Goal: Task Accomplishment & Management: Manage account settings

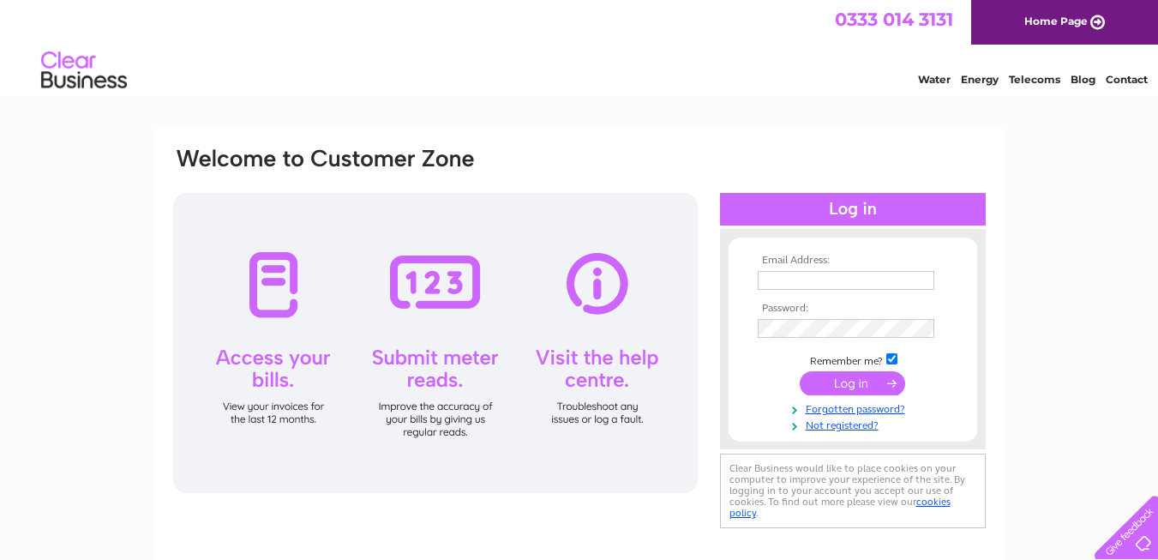
type input "[EMAIL_ADDRESS][DOMAIN_NAME]"
click at [832, 380] on input "submit" at bounding box center [852, 383] width 105 height 24
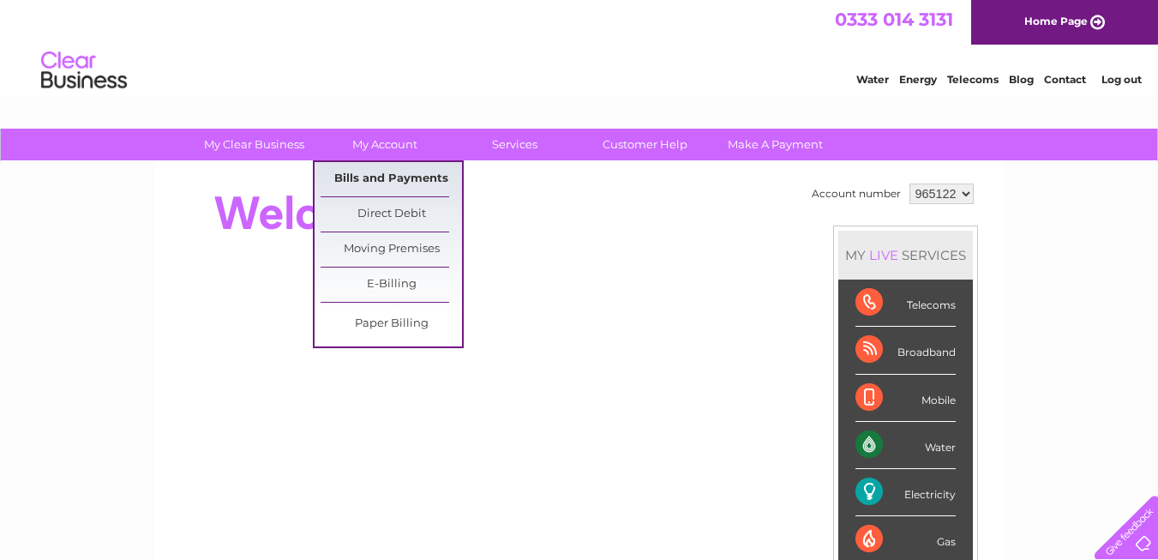
click at [374, 175] on link "Bills and Payments" at bounding box center [390, 179] width 141 height 34
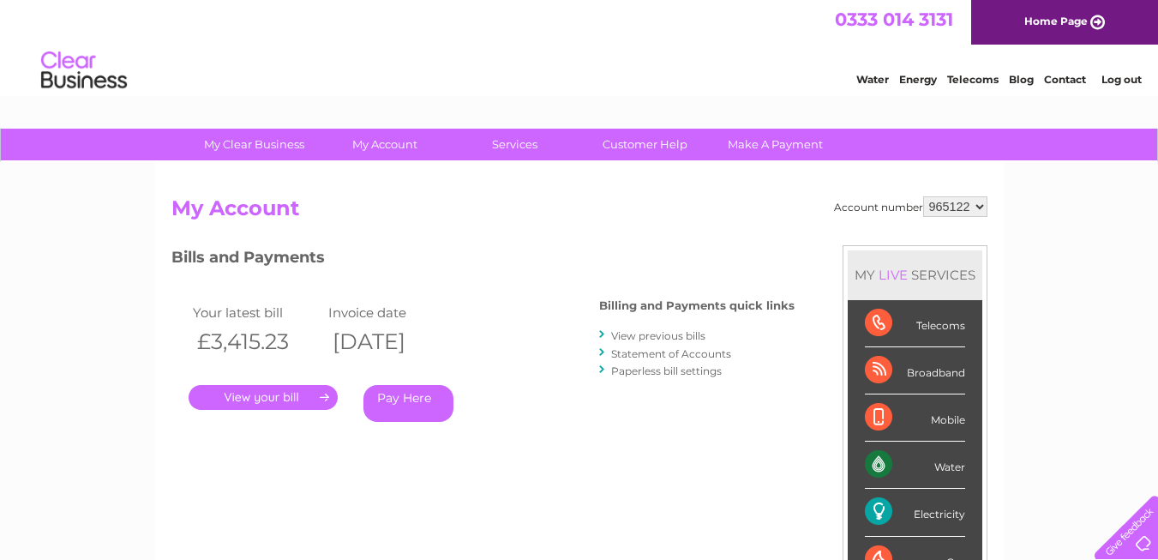
click at [253, 394] on link "." at bounding box center [263, 397] width 149 height 25
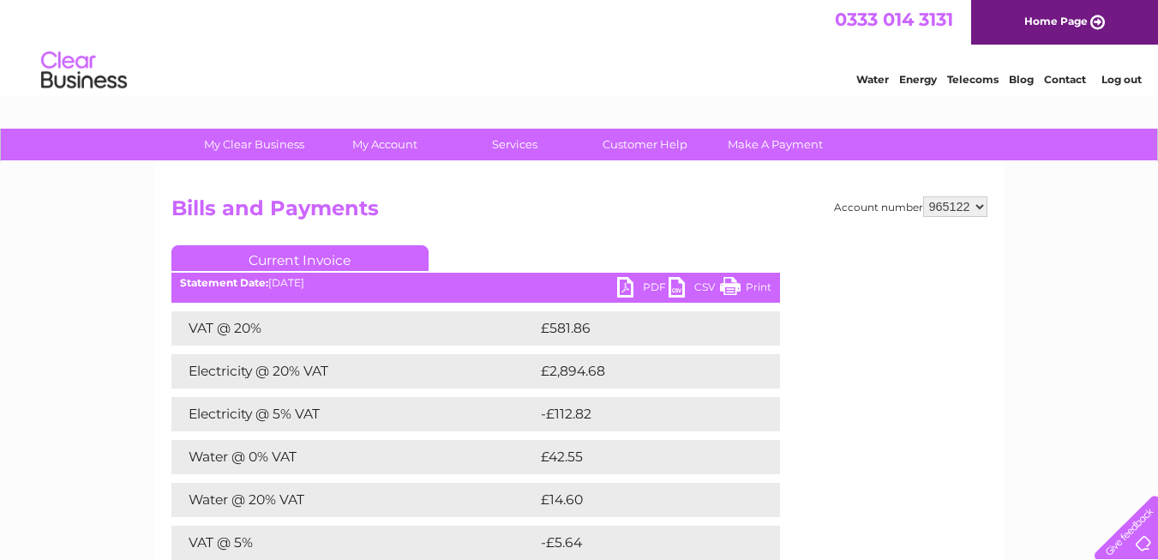
click at [626, 286] on link "PDF" at bounding box center [642, 289] width 51 height 25
